Goal: Task Accomplishment & Management: Manage account settings

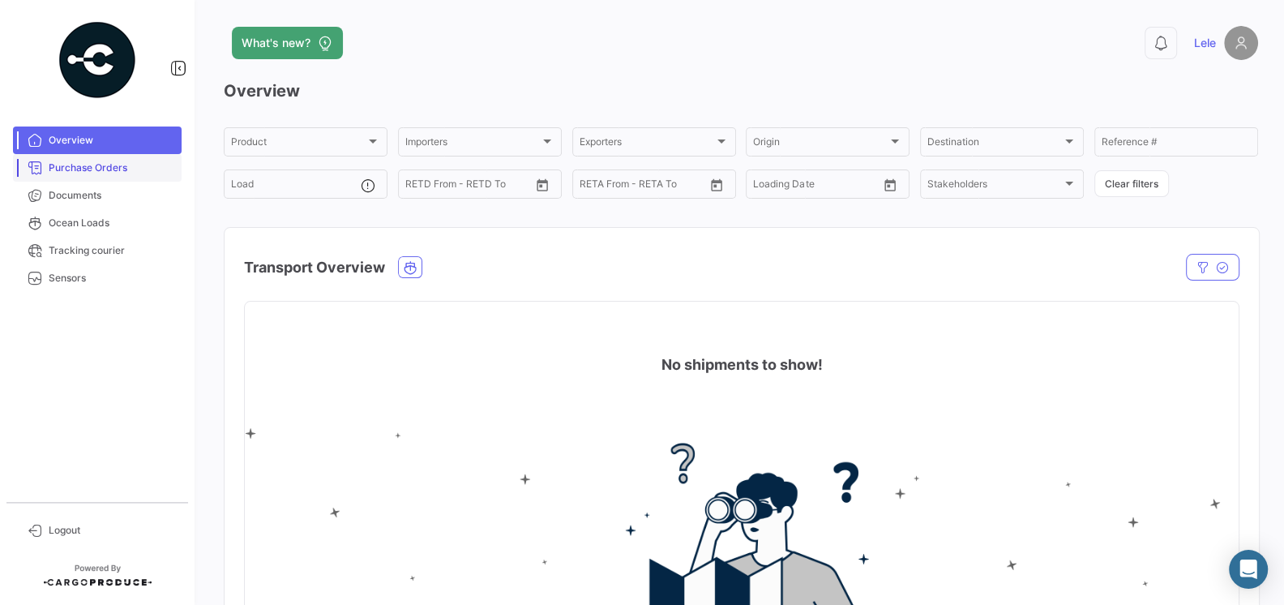
click at [136, 169] on span "Purchase Orders" at bounding box center [112, 168] width 126 height 15
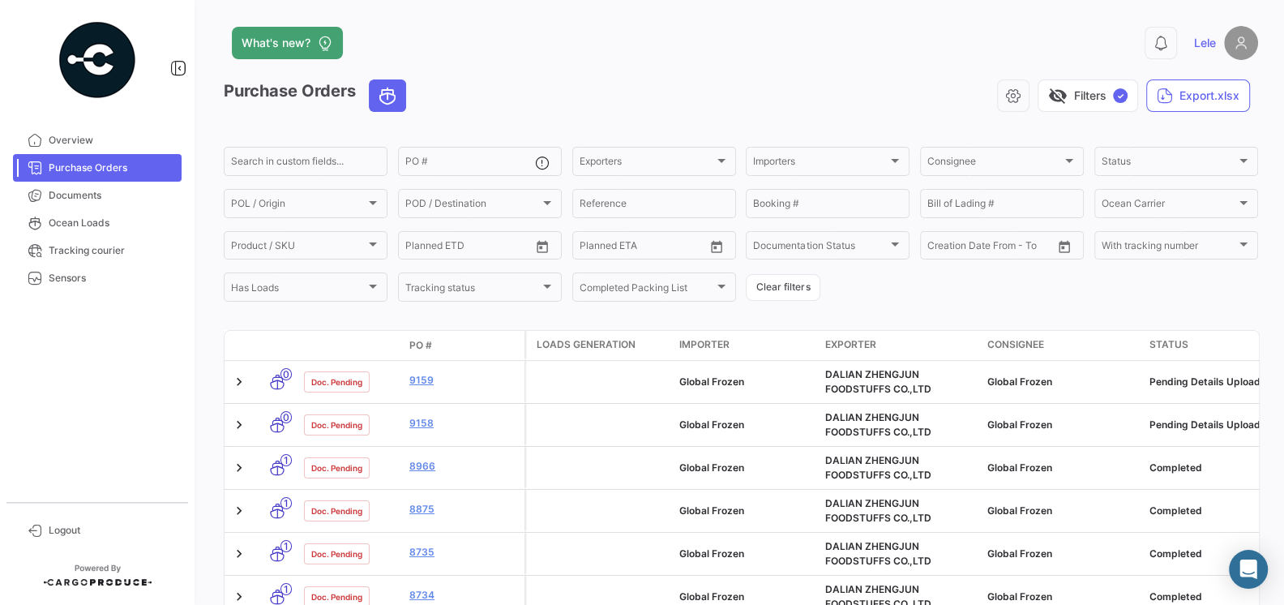
scroll to position [85, 0]
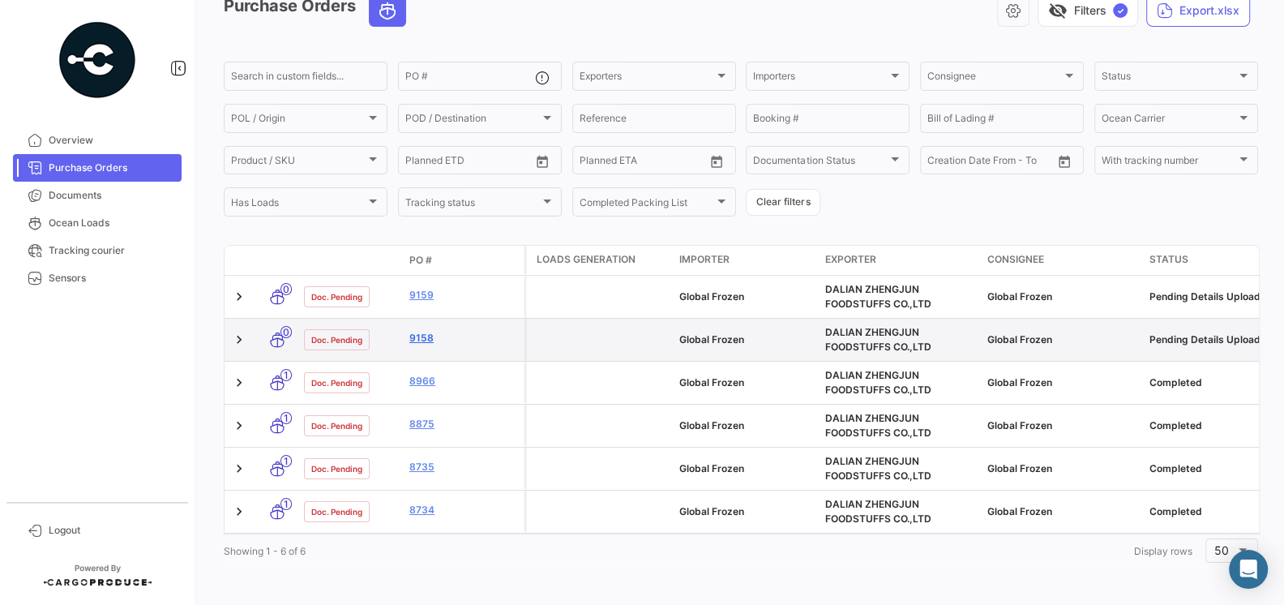
click at [418, 337] on link "9158" at bounding box center [463, 338] width 109 height 15
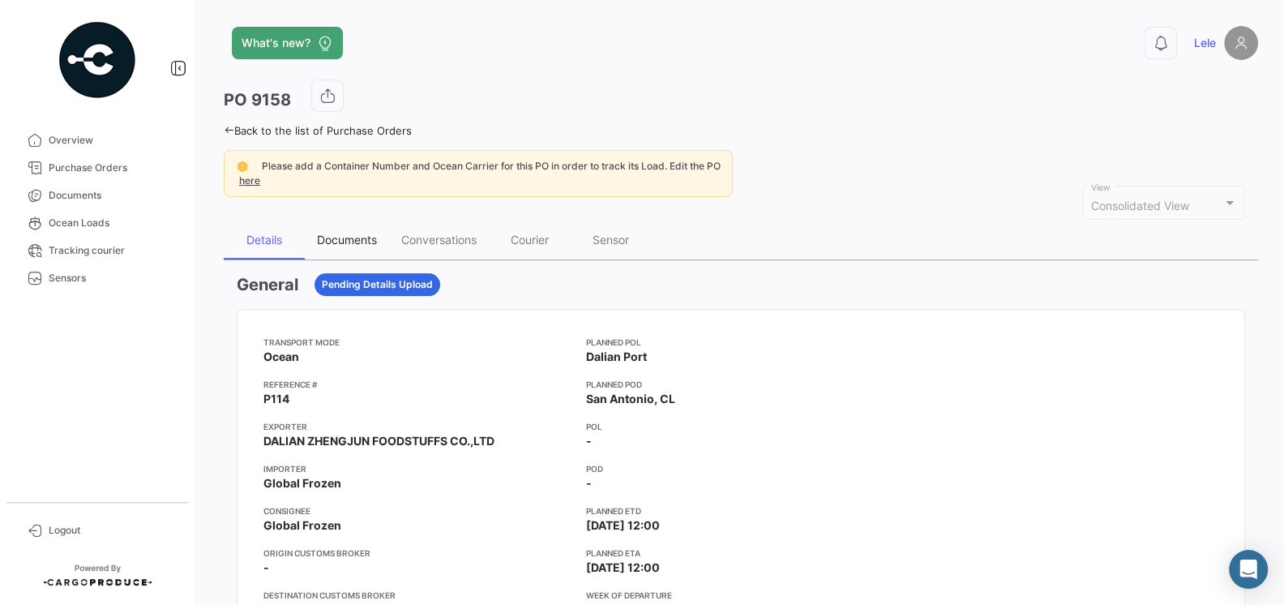
click at [354, 244] on div "Documents" at bounding box center [347, 240] width 60 height 14
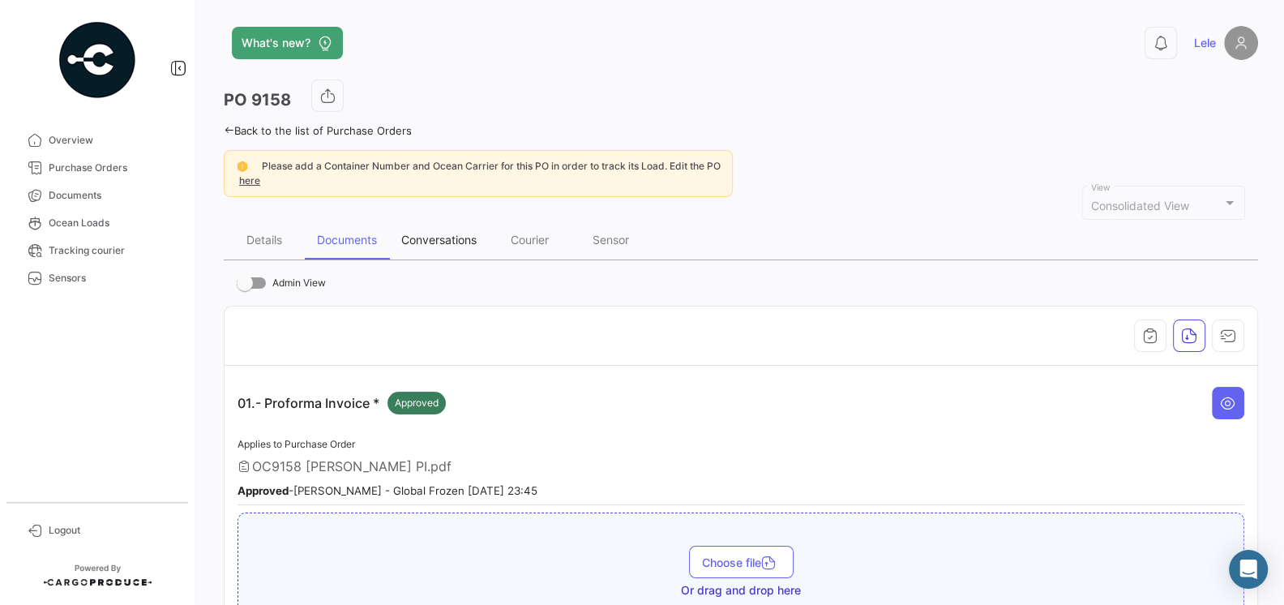
click at [454, 235] on div "Conversations" at bounding box center [438, 240] width 75 height 14
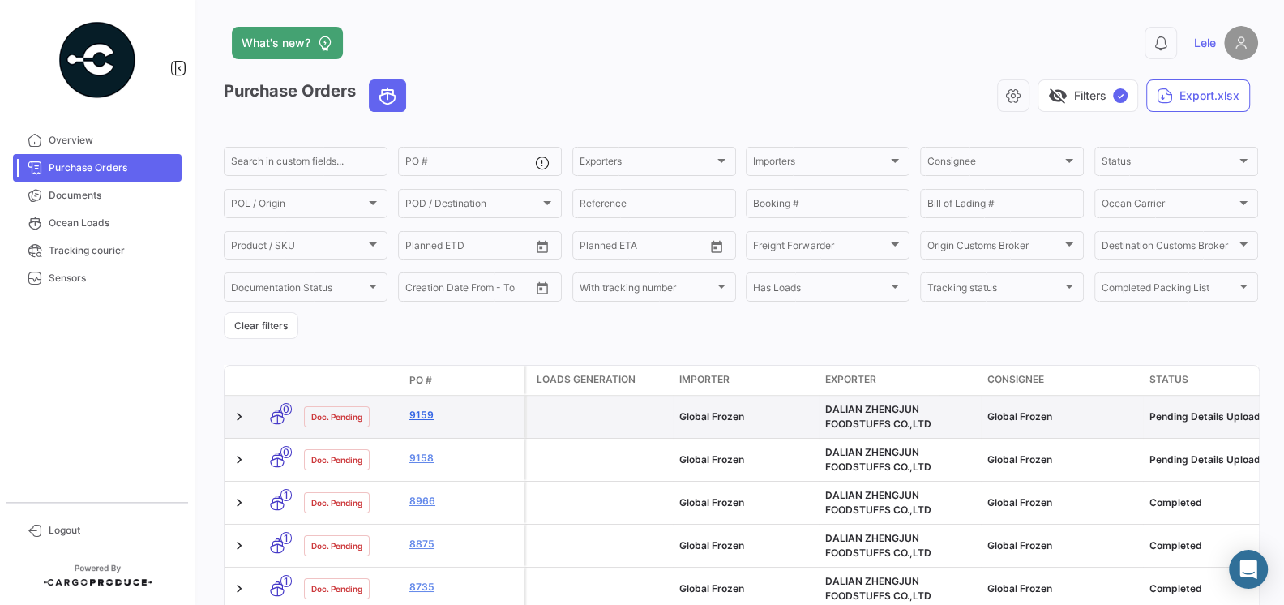
click at [422, 417] on link "9159" at bounding box center [463, 415] width 109 height 15
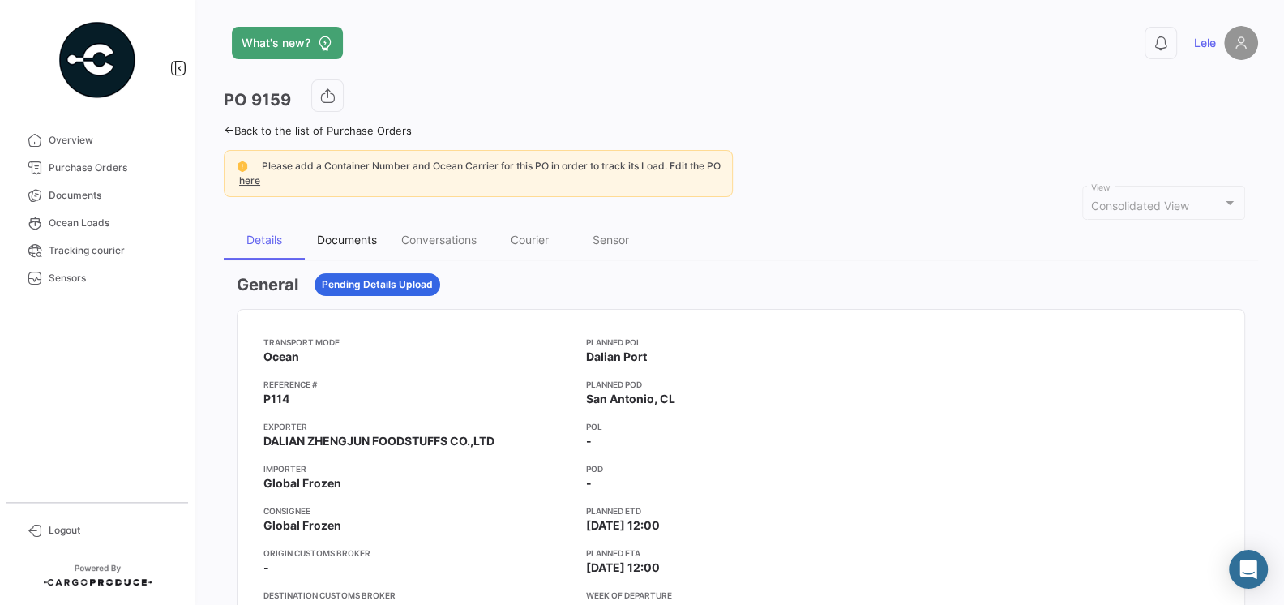
click at [369, 243] on div "Documents" at bounding box center [347, 240] width 60 height 14
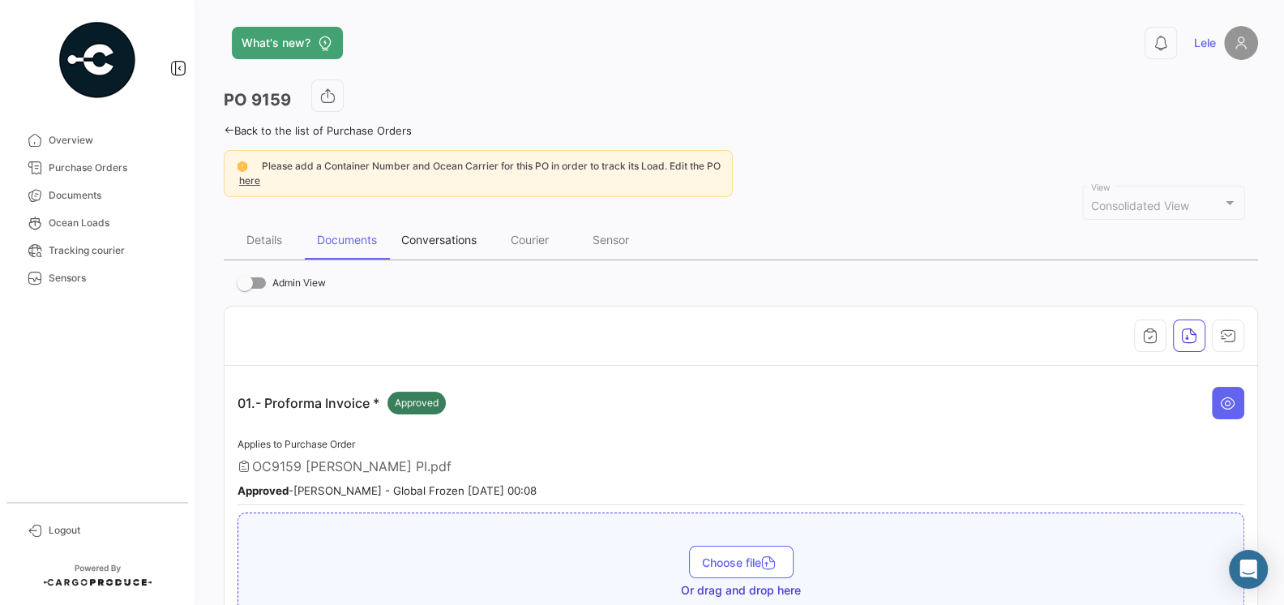
click at [445, 237] on div "Conversations" at bounding box center [438, 240] width 75 height 14
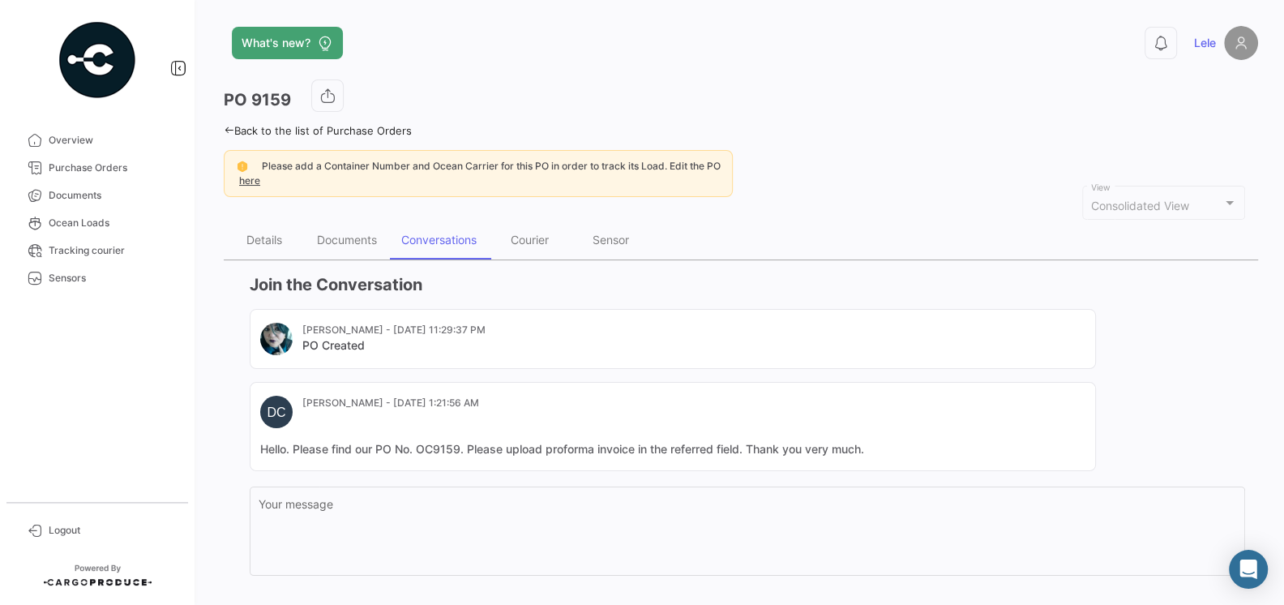
scroll to position [84, 0]
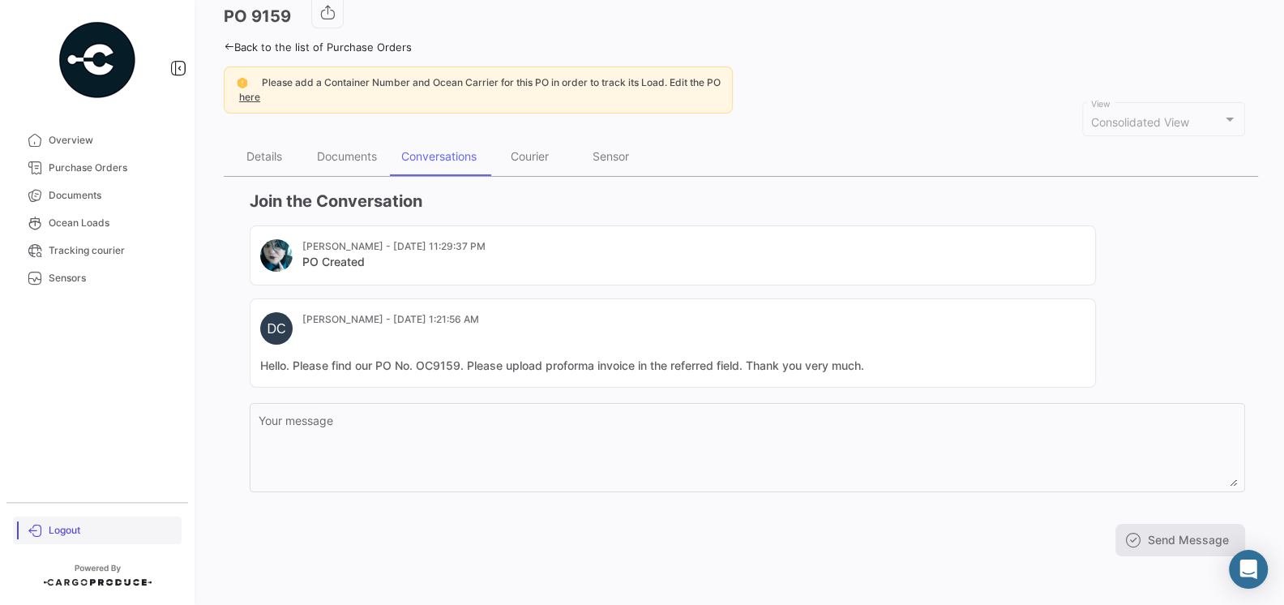
click at [42, 528] on link "Logout" at bounding box center [97, 531] width 169 height 28
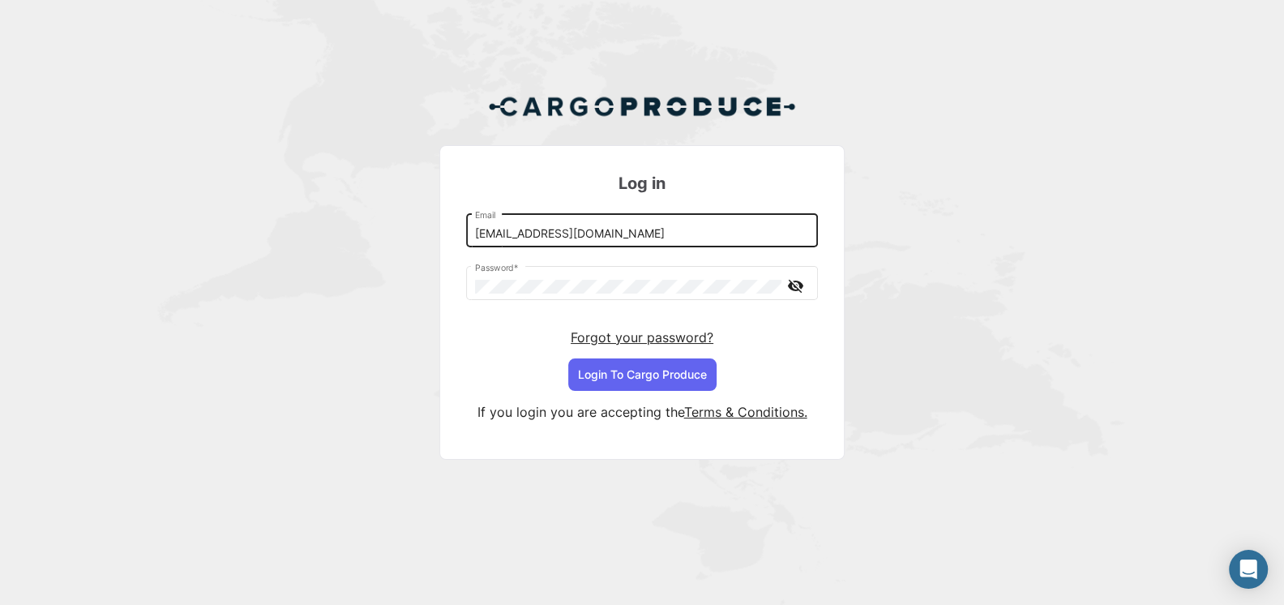
click at [577, 234] on input "[EMAIL_ADDRESS][DOMAIN_NAME]" at bounding box center [642, 234] width 335 height 14
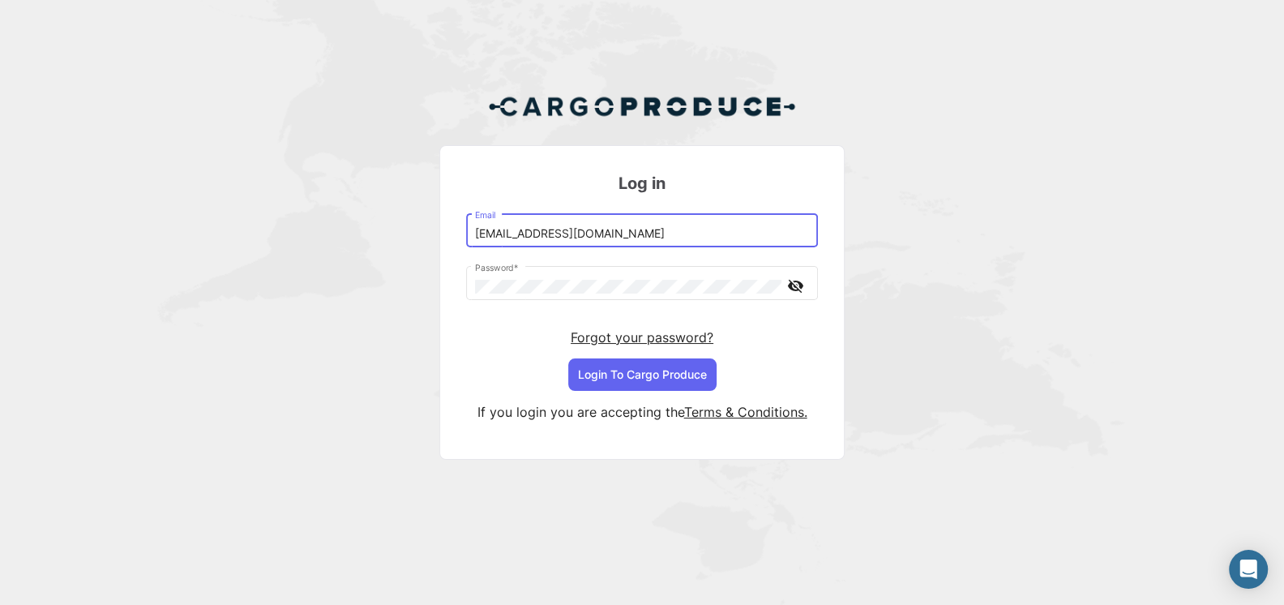
type input "[EMAIL_ADDRESS][DOMAIN_NAME]"
click at [641, 365] on button "Login To Cargo Produce" at bounding box center [642, 374] width 148 height 32
